Goal: Transaction & Acquisition: Book appointment/travel/reservation

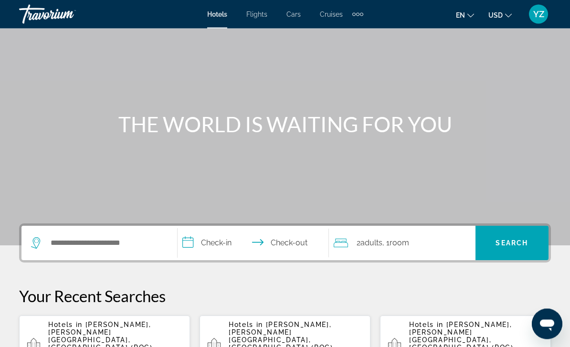
scroll to position [41, 0]
click at [129, 240] on input "Search widget" at bounding box center [106, 243] width 113 height 14
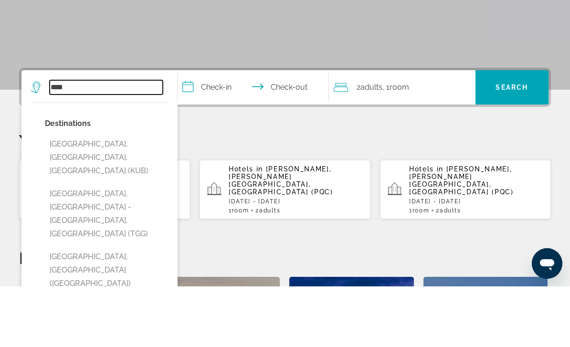
scroll to position [141, 0]
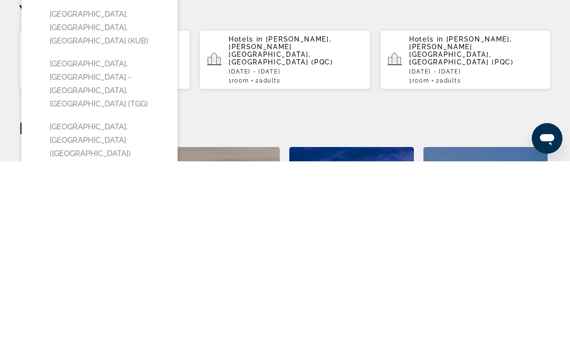
click at [136, 304] on button "[GEOGRAPHIC_DATA], [GEOGRAPHIC_DATA] ([GEOGRAPHIC_DATA])" at bounding box center [106, 326] width 123 height 45
type input "**********"
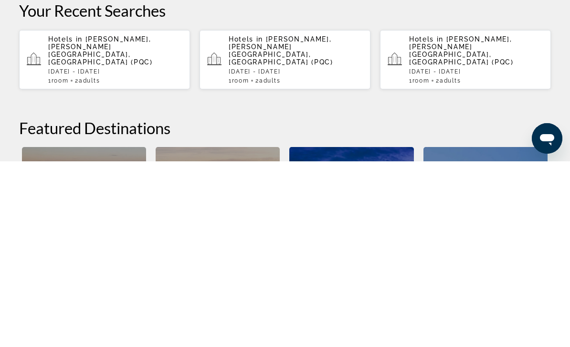
click at [192, 126] on input "**********" at bounding box center [255, 144] width 155 height 37
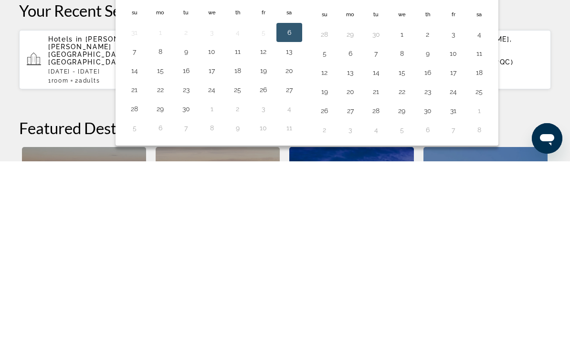
scroll to position [234, 0]
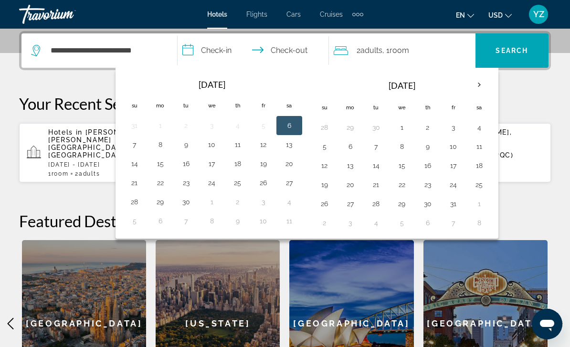
click at [482, 86] on th "Next month" at bounding box center [480, 85] width 26 height 21
click at [352, 184] on button "17" at bounding box center [350, 184] width 15 height 13
click at [380, 188] on button "18" at bounding box center [376, 184] width 15 height 13
type input "**********"
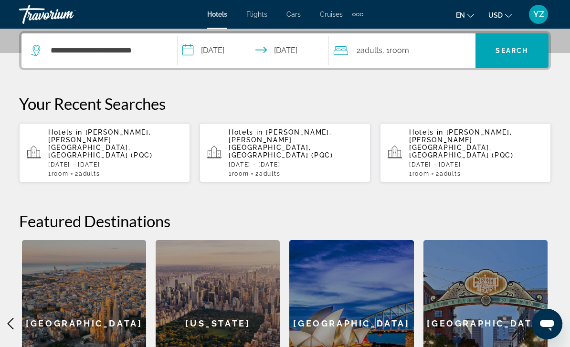
click at [527, 51] on span "Search" at bounding box center [512, 51] width 32 height 8
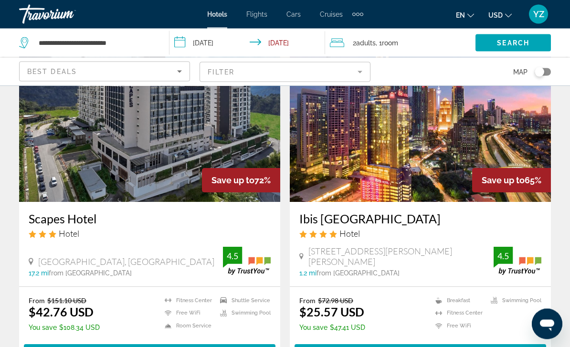
scroll to position [66, 0]
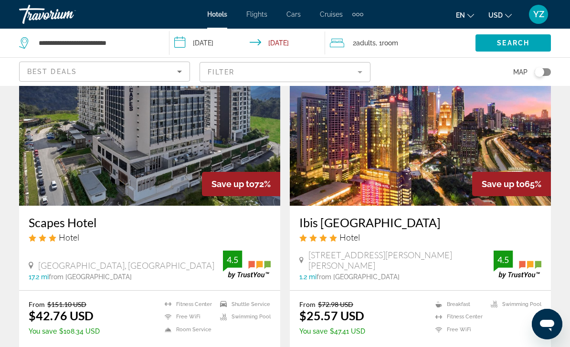
click at [500, 157] on img "Main content" at bounding box center [420, 129] width 261 height 153
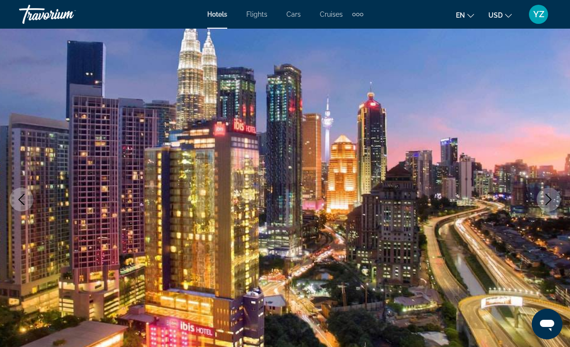
scroll to position [57, 0]
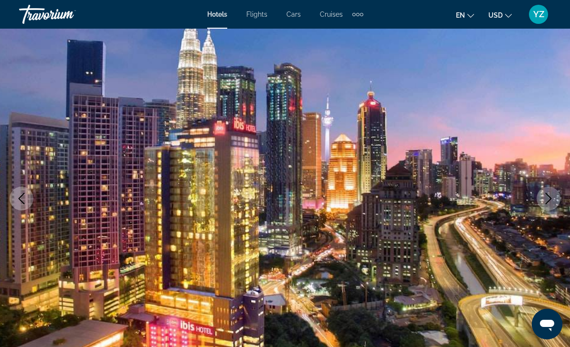
click at [549, 201] on icon "Next image" at bounding box center [549, 198] width 6 height 11
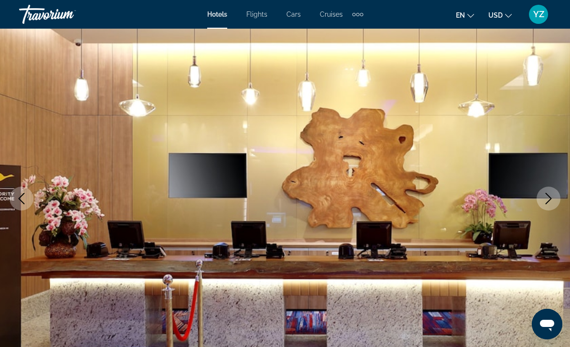
click at [548, 204] on icon "Next image" at bounding box center [548, 198] width 11 height 11
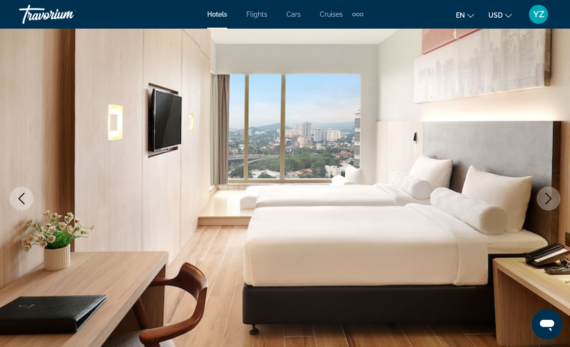
click at [549, 207] on button "Next image" at bounding box center [549, 199] width 24 height 24
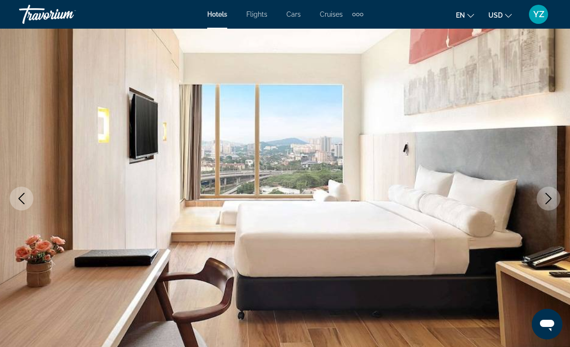
click at [551, 206] on button "Next image" at bounding box center [549, 199] width 24 height 24
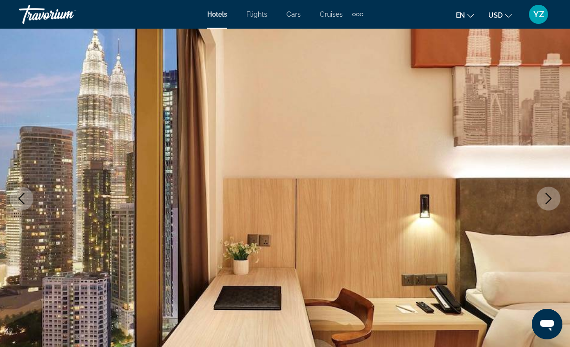
click at [550, 204] on icon "Next image" at bounding box center [548, 198] width 11 height 11
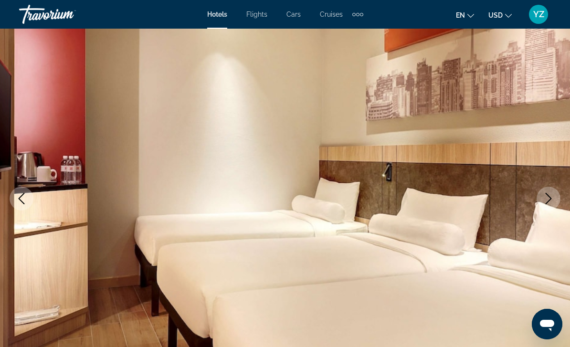
click at [551, 201] on icon "Next image" at bounding box center [548, 198] width 11 height 11
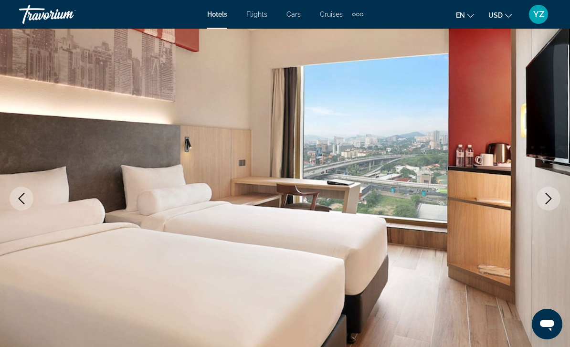
click at [557, 197] on button "Next image" at bounding box center [549, 199] width 24 height 24
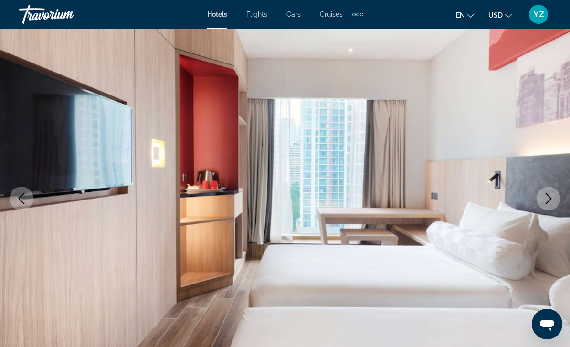
click at [549, 206] on button "Next image" at bounding box center [549, 199] width 24 height 24
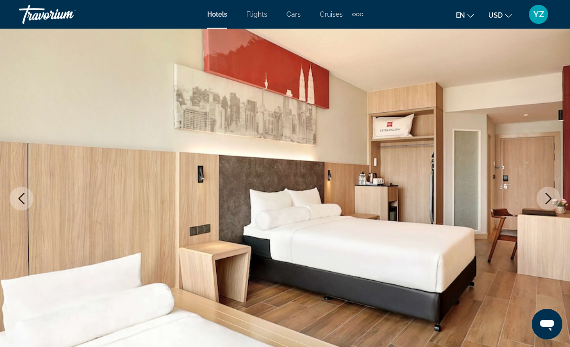
click at [552, 206] on button "Next image" at bounding box center [549, 199] width 24 height 24
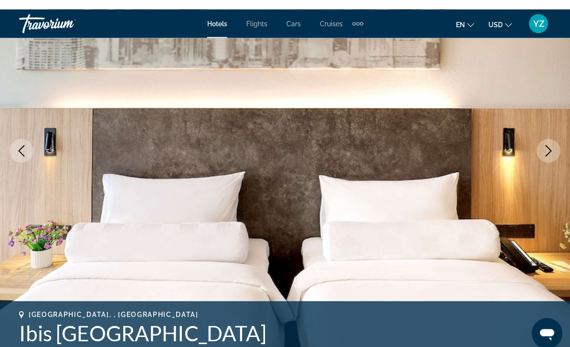
scroll to position [103, 0]
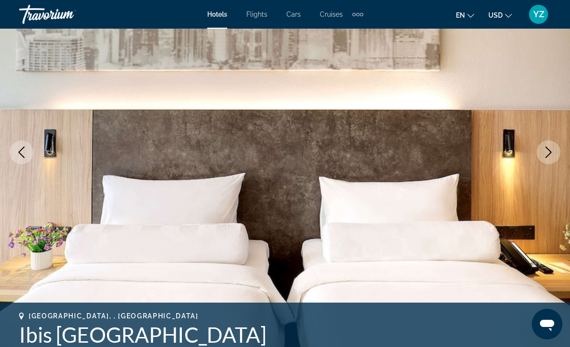
click at [548, 157] on icon "Next image" at bounding box center [548, 152] width 11 height 11
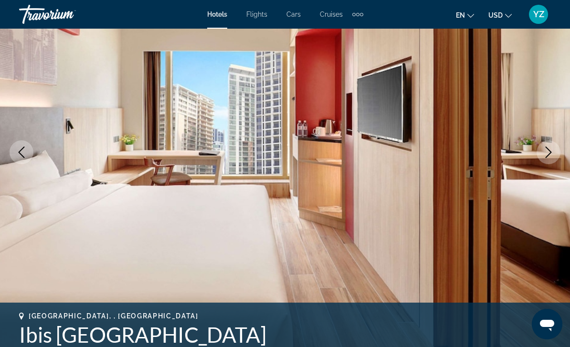
click at [550, 150] on icon "Next image" at bounding box center [548, 152] width 11 height 11
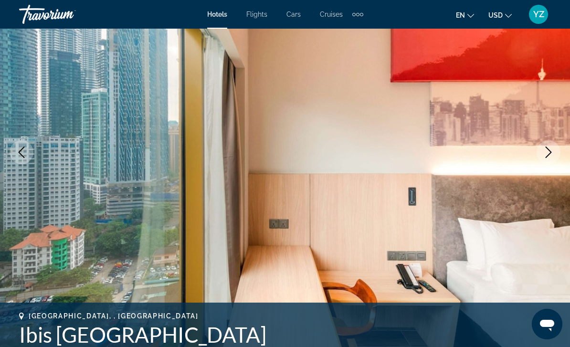
click at [553, 150] on icon "Next image" at bounding box center [548, 152] width 11 height 11
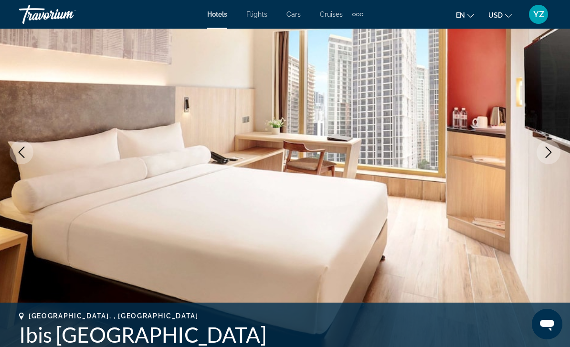
click at [551, 155] on icon "Next image" at bounding box center [548, 152] width 11 height 11
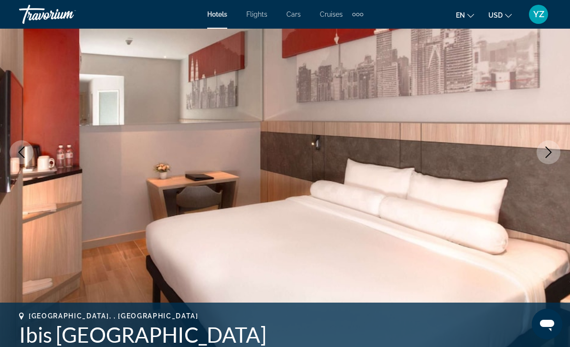
click at [549, 156] on icon "Next image" at bounding box center [548, 152] width 11 height 11
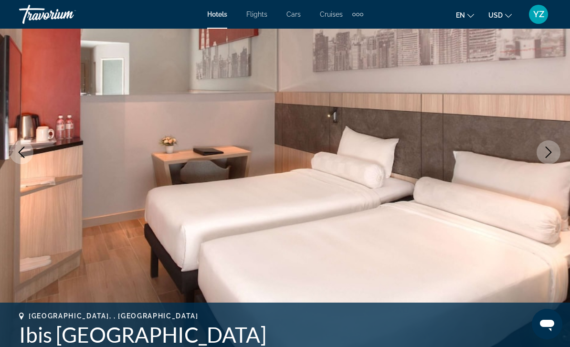
click at [547, 157] on icon "Next image" at bounding box center [549, 152] width 6 height 11
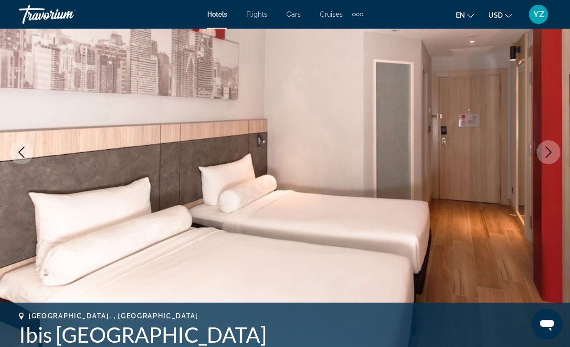
click at [547, 159] on button "Next image" at bounding box center [549, 152] width 24 height 24
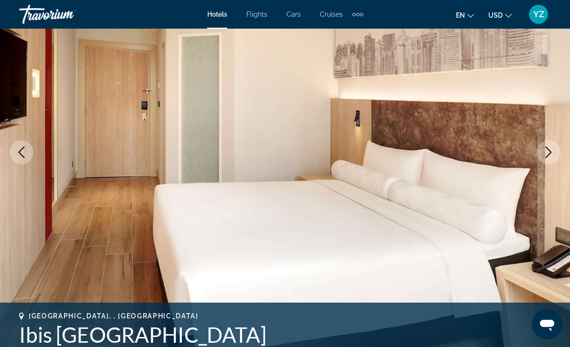
click at [548, 157] on icon "Next image" at bounding box center [548, 152] width 11 height 11
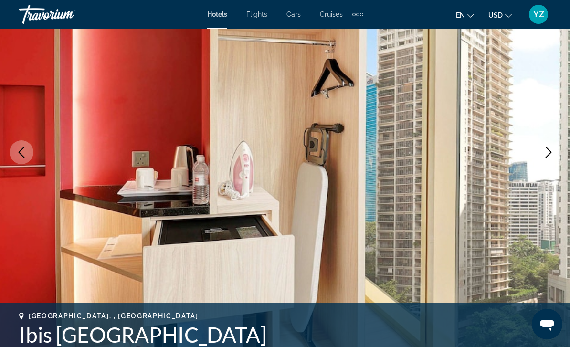
click at [547, 157] on icon "Next image" at bounding box center [549, 152] width 6 height 11
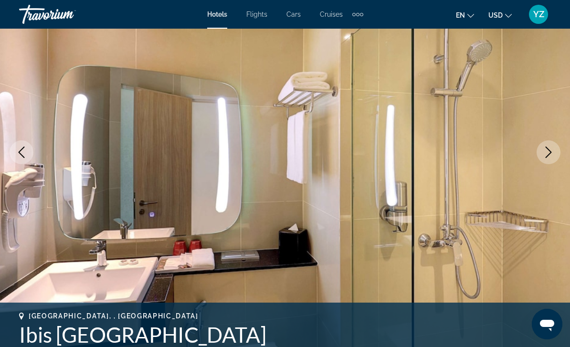
click at [552, 155] on icon "Next image" at bounding box center [548, 152] width 11 height 11
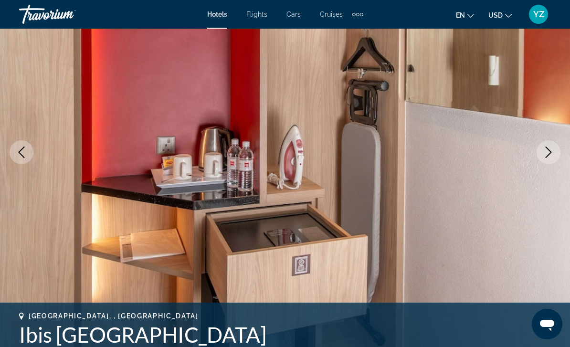
click at [555, 155] on button "Next image" at bounding box center [549, 152] width 24 height 24
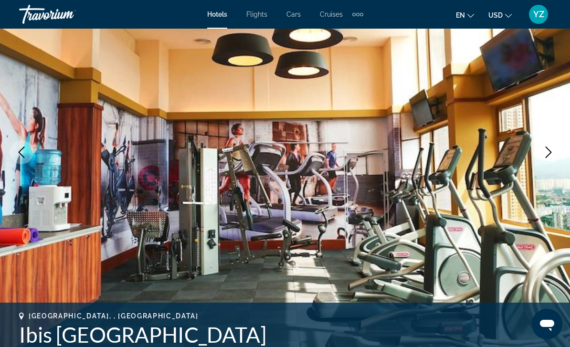
click at [544, 158] on button "Next image" at bounding box center [549, 152] width 24 height 24
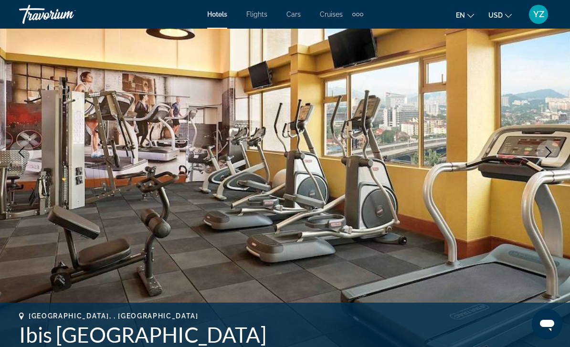
click at [548, 155] on icon "Next image" at bounding box center [548, 152] width 11 height 11
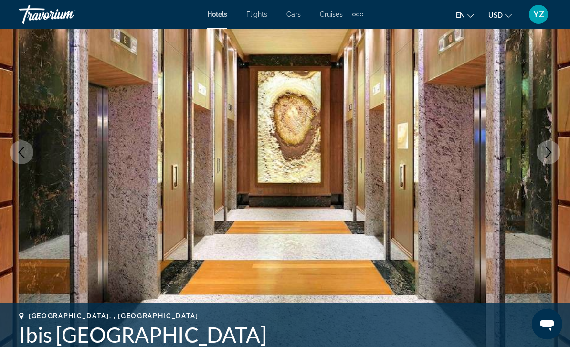
click at [550, 158] on icon "Next image" at bounding box center [548, 152] width 11 height 11
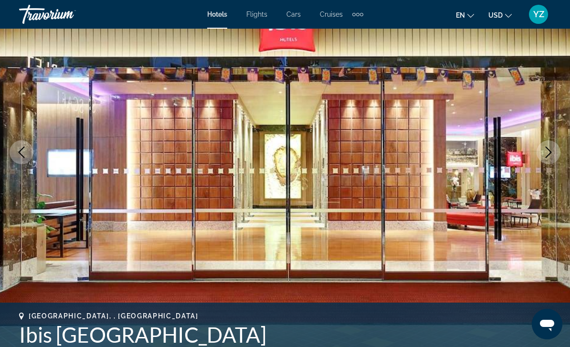
click at [553, 155] on icon "Next image" at bounding box center [548, 152] width 11 height 11
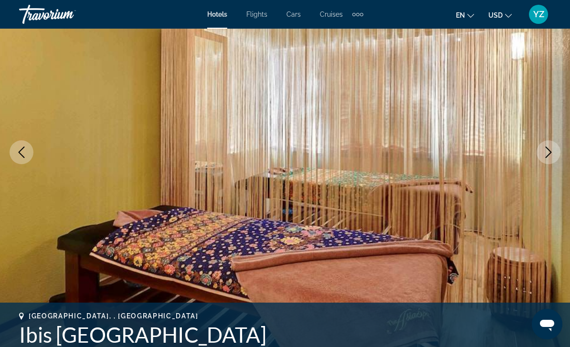
click at [546, 161] on button "Next image" at bounding box center [549, 152] width 24 height 24
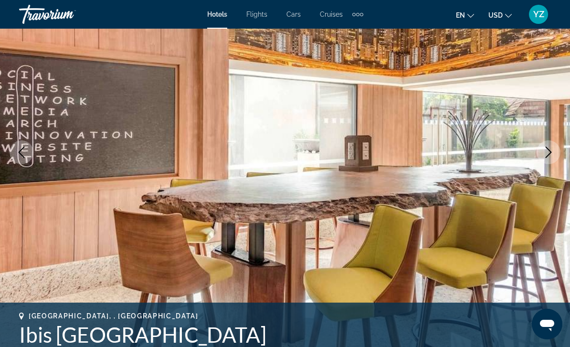
click at [551, 155] on icon "Next image" at bounding box center [548, 152] width 11 height 11
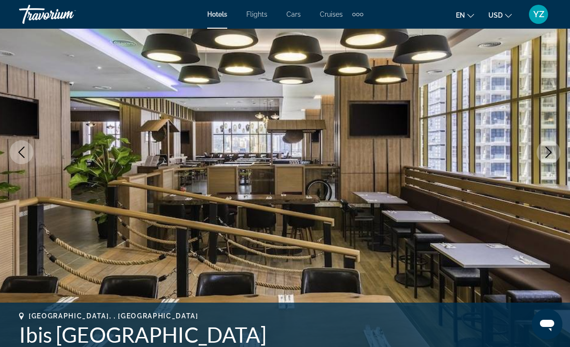
click at [544, 167] on img "Main content" at bounding box center [285, 152] width 570 height 454
click at [542, 157] on button "Next image" at bounding box center [549, 152] width 24 height 24
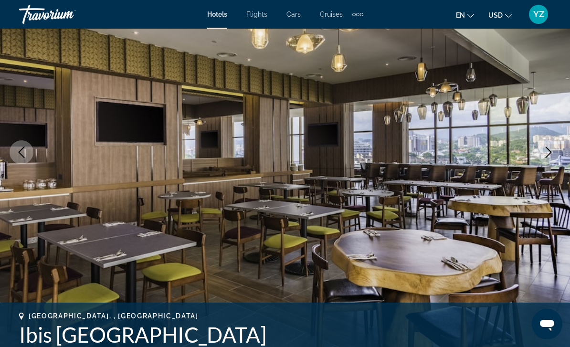
click at [549, 152] on icon "Next image" at bounding box center [548, 152] width 11 height 11
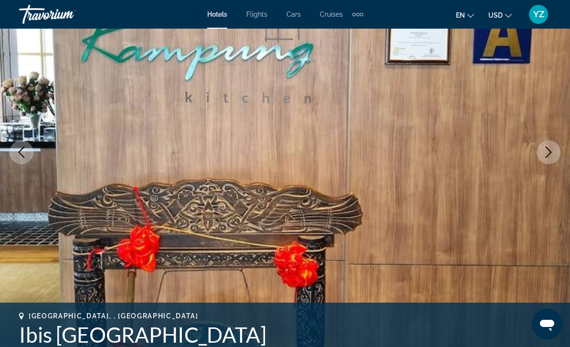
click at [549, 152] on icon "Next image" at bounding box center [548, 152] width 11 height 11
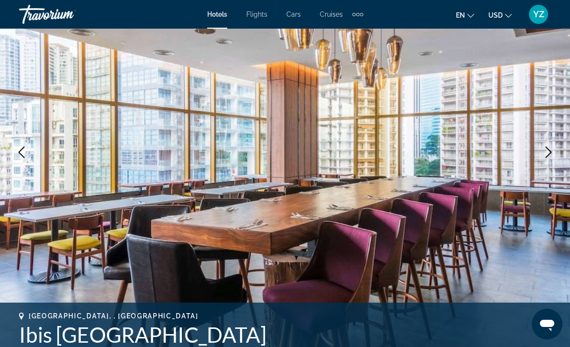
click at [543, 156] on button "Next image" at bounding box center [549, 152] width 24 height 24
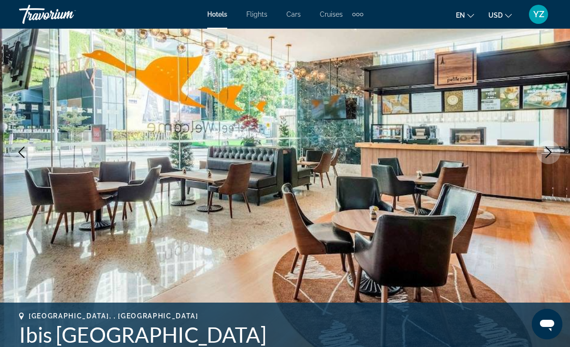
click at [549, 156] on icon "Next image" at bounding box center [548, 152] width 11 height 11
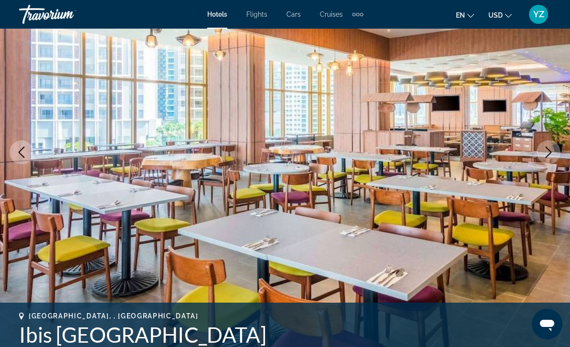
click at [537, 155] on button "Next image" at bounding box center [549, 152] width 24 height 24
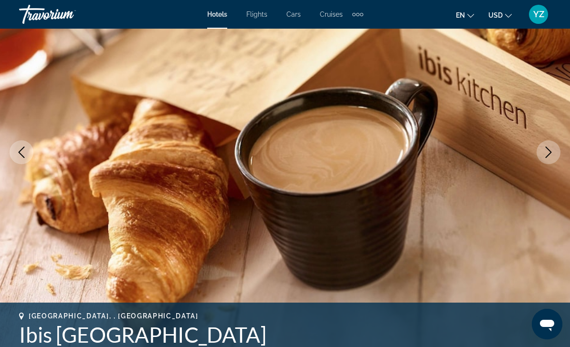
click at [546, 152] on icon "Next image" at bounding box center [548, 152] width 11 height 11
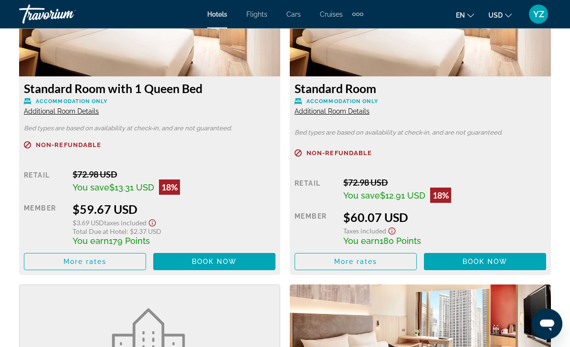
scroll to position [1891, 0]
click at [130, 263] on span "Main content" at bounding box center [84, 261] width 121 height 23
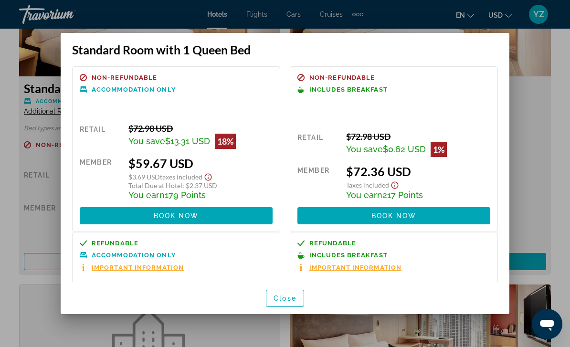
scroll to position [0, 0]
click at [553, 161] on div at bounding box center [285, 173] width 570 height 347
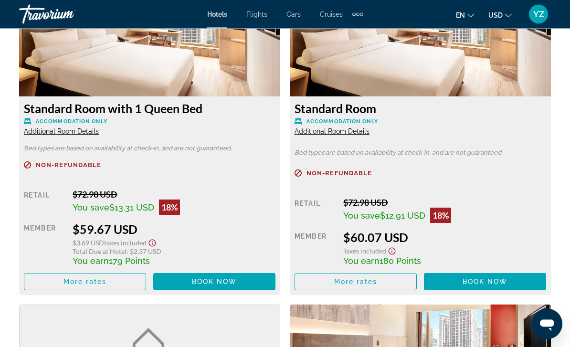
scroll to position [1867, 0]
